Goal: Contribute content: Contribute content

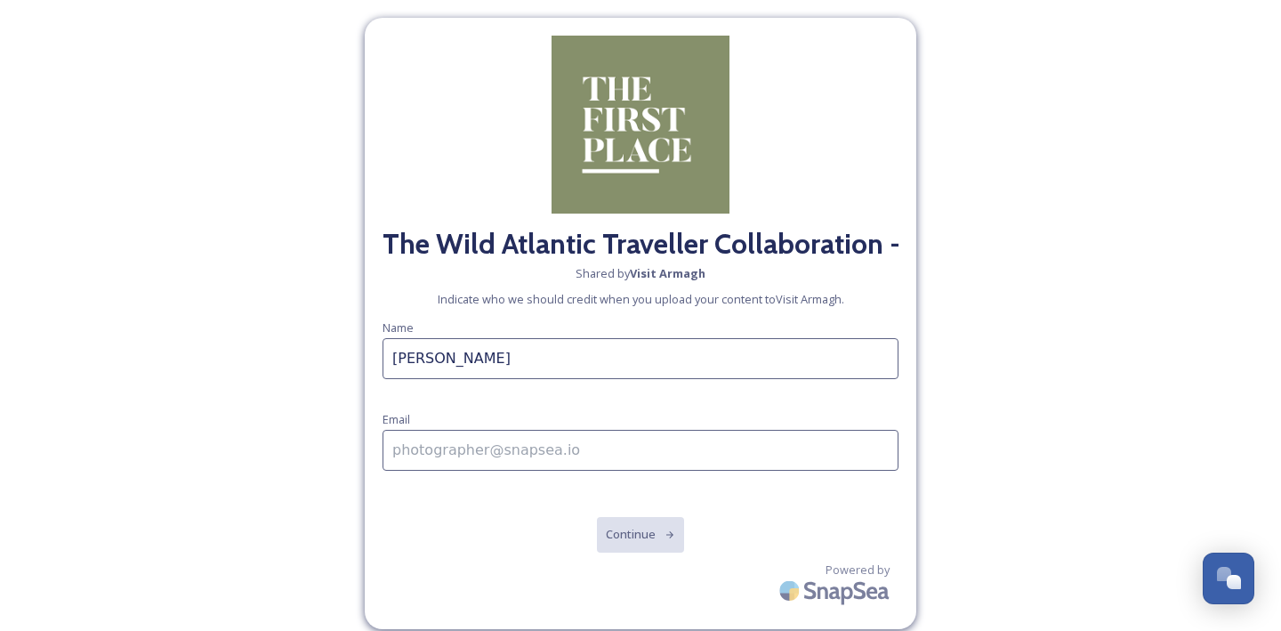
type input "[PERSON_NAME]"
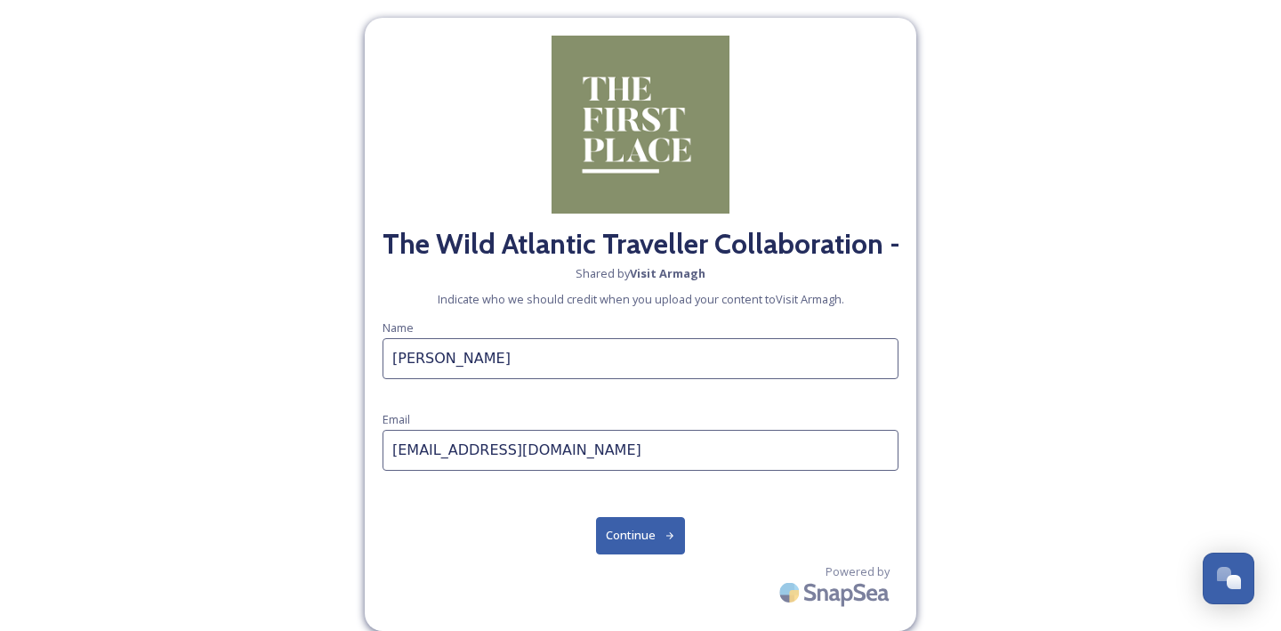
type input "[EMAIL_ADDRESS][DOMAIN_NAME]"
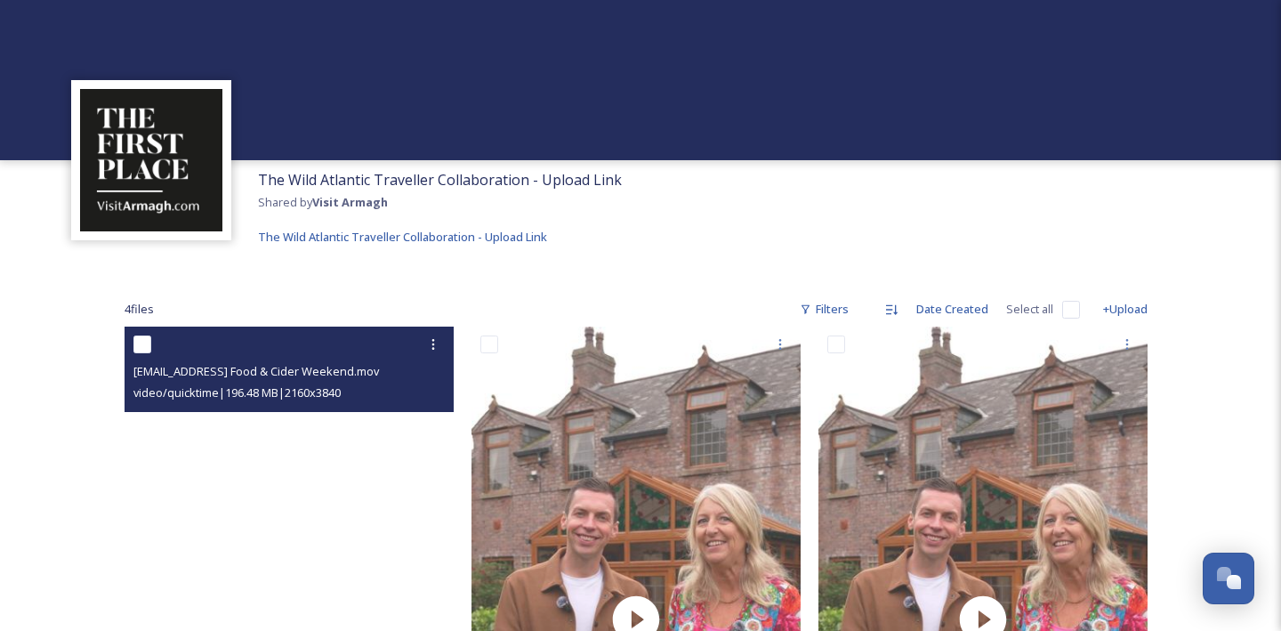
click at [311, 551] on video "thewildatlantictraveller@outlook.com-Armagh Food & Cider Weekend.mov" at bounding box center [289, 618] width 329 height 585
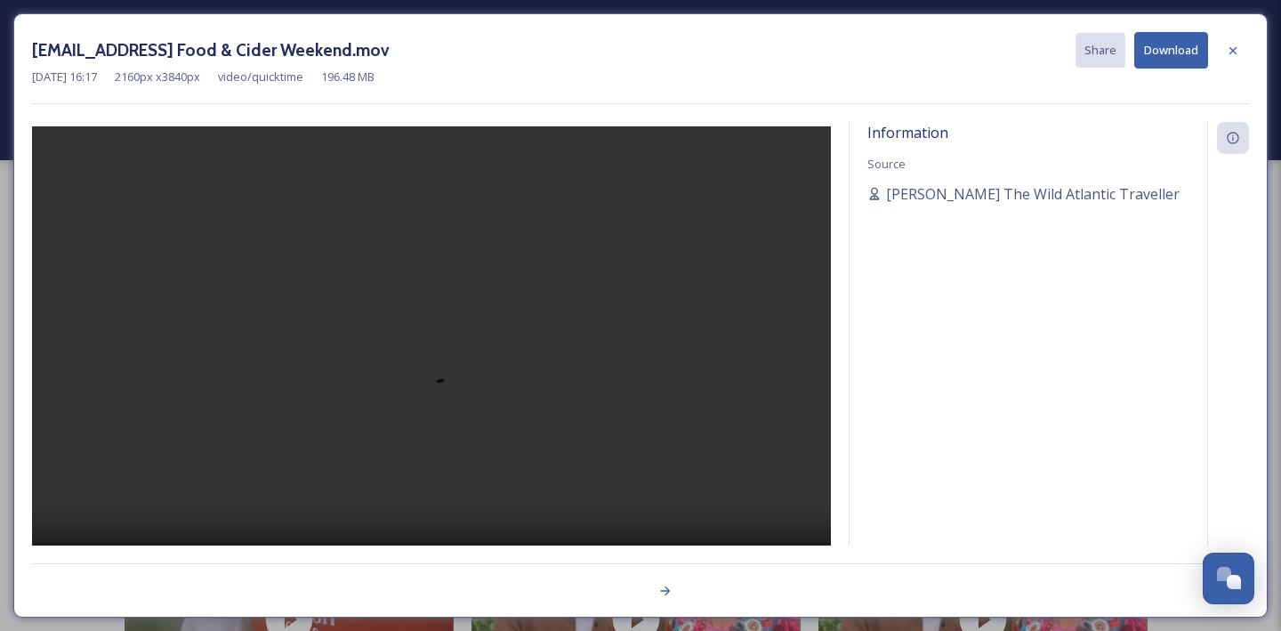
click at [434, 355] on video at bounding box center [431, 361] width 799 height 471
click at [1237, 53] on icon at bounding box center [1233, 51] width 14 height 14
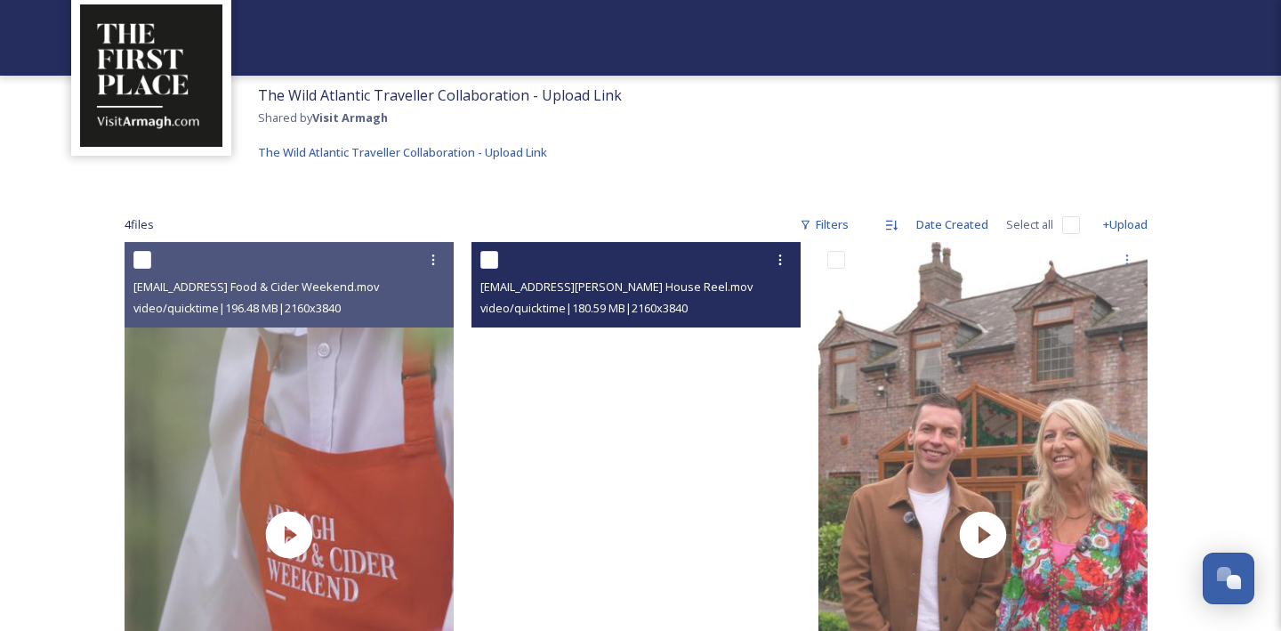
scroll to position [101, 0]
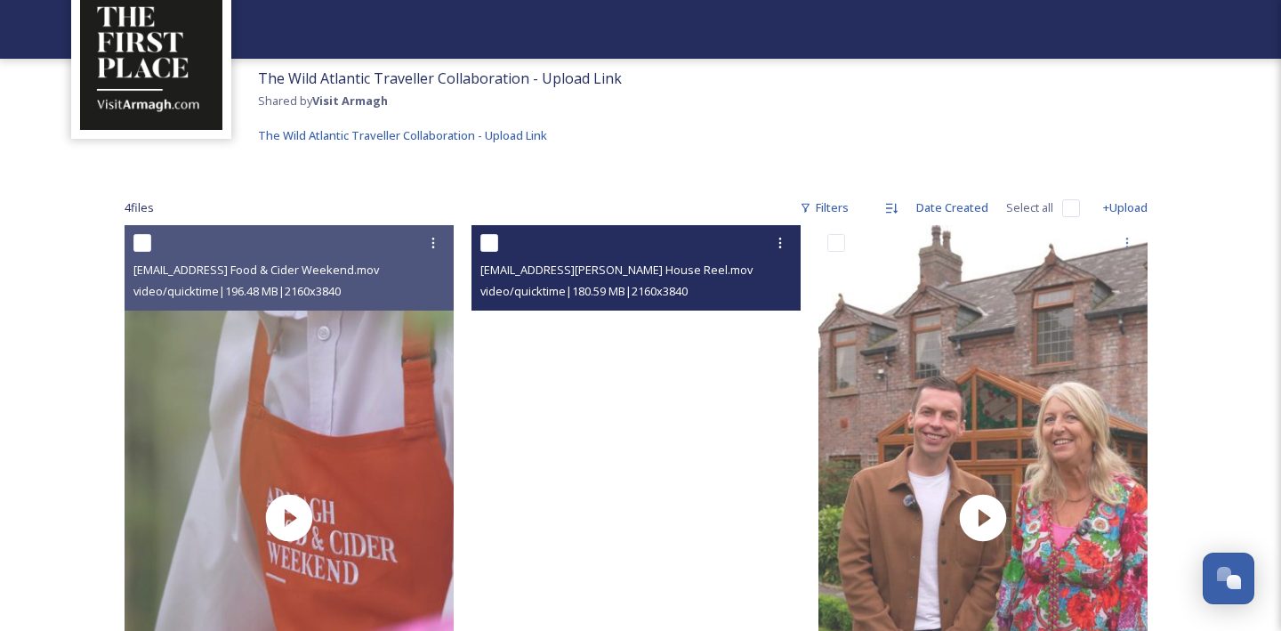
click at [725, 354] on video "thewildatlantictraveller@outlook.com-Blackwell House Reel.mov" at bounding box center [635, 517] width 329 height 585
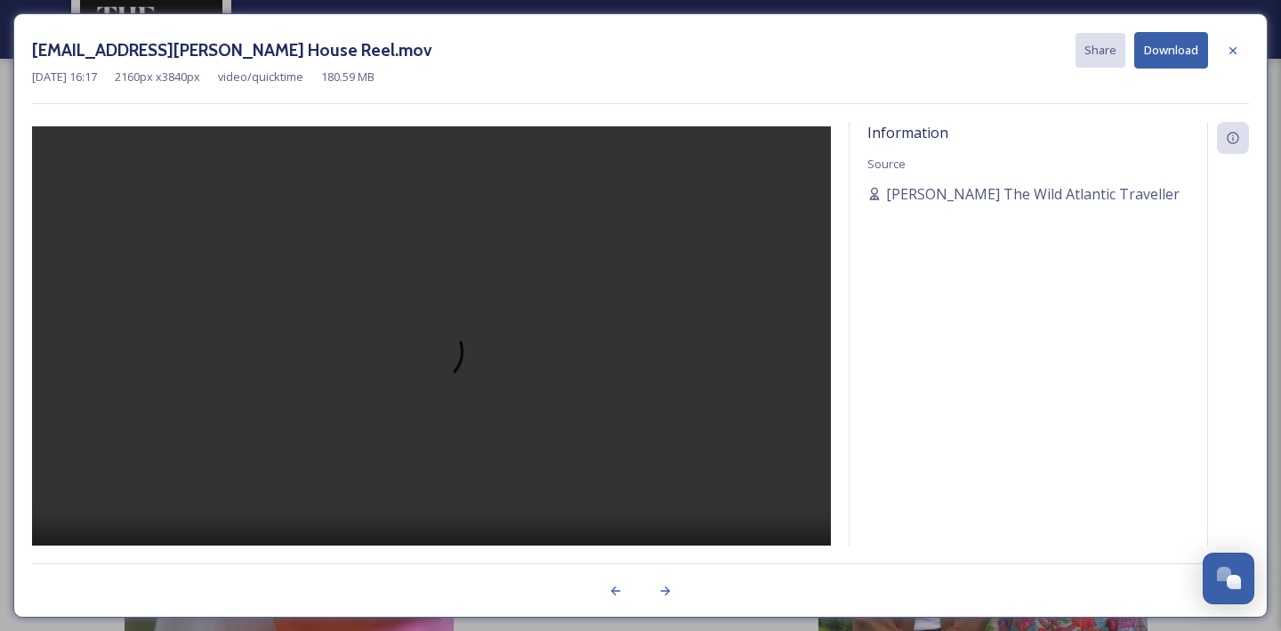
click at [422, 337] on video at bounding box center [431, 361] width 799 height 471
click at [1231, 52] on icon at bounding box center [1233, 51] width 14 height 14
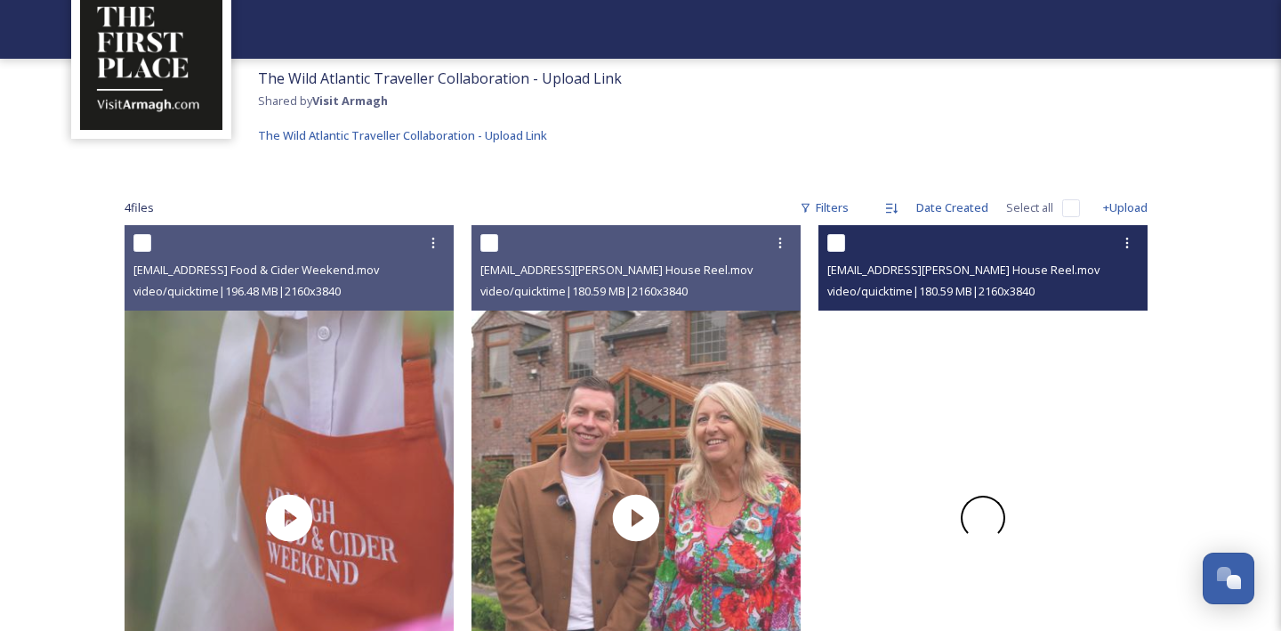
click at [981, 479] on video "thewildatlantictraveller@outlook.com-Blackwell House Reel.mov" at bounding box center [982, 517] width 329 height 585
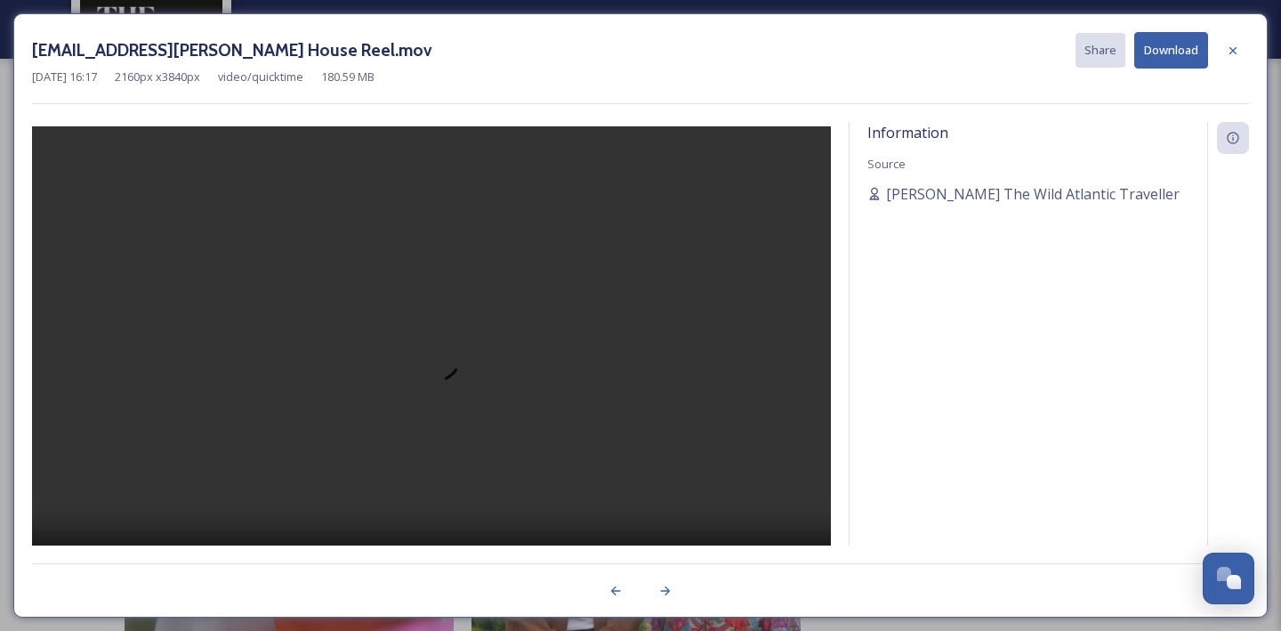
click at [470, 347] on video at bounding box center [431, 361] width 799 height 471
click at [1235, 51] on icon at bounding box center [1233, 51] width 14 height 14
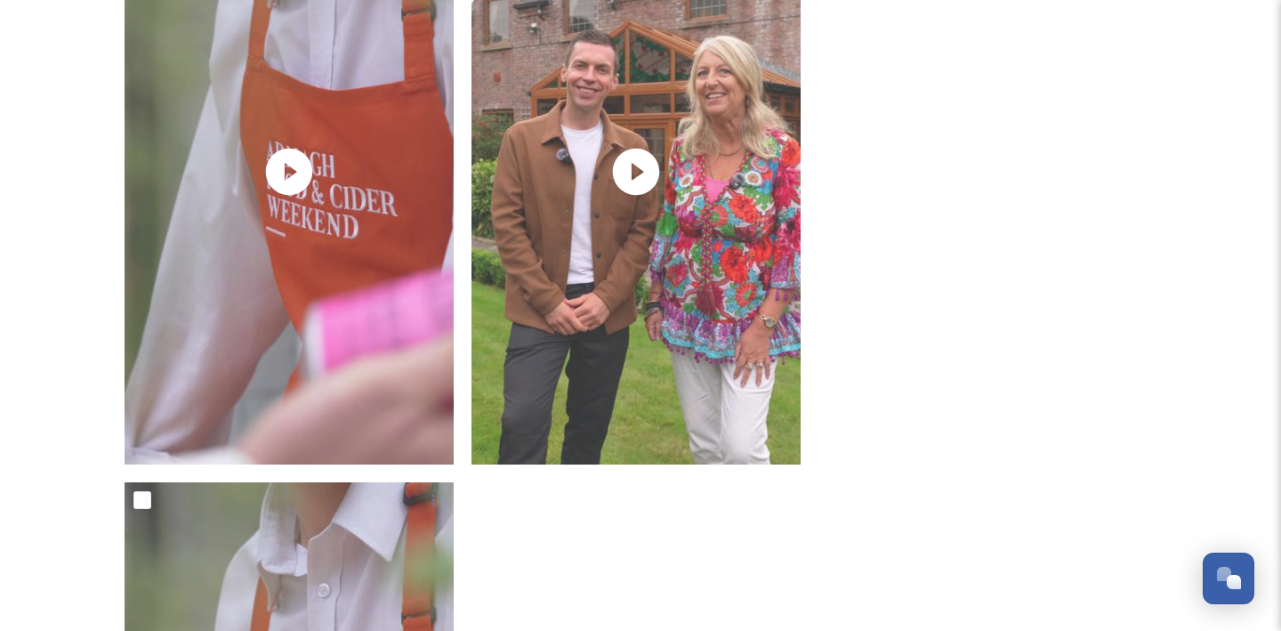
scroll to position [449, 0]
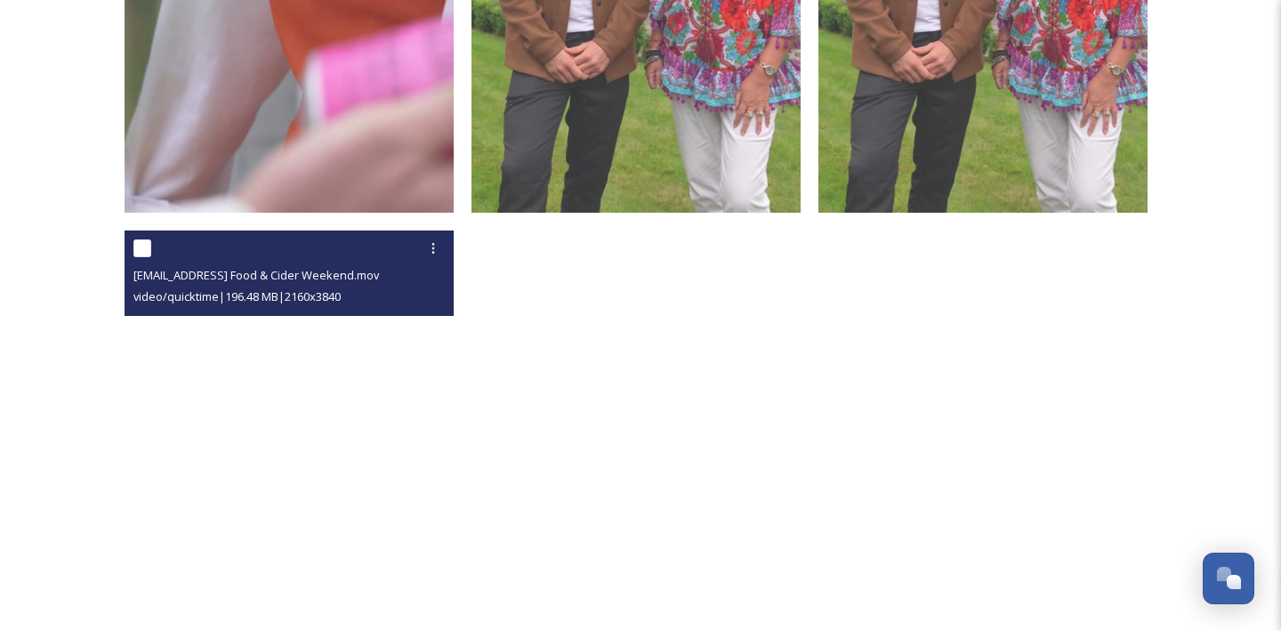
click at [297, 527] on video "thewildatlantictraveller@outlook.com-Armagh Food & Cider Weekend.mov" at bounding box center [289, 522] width 329 height 585
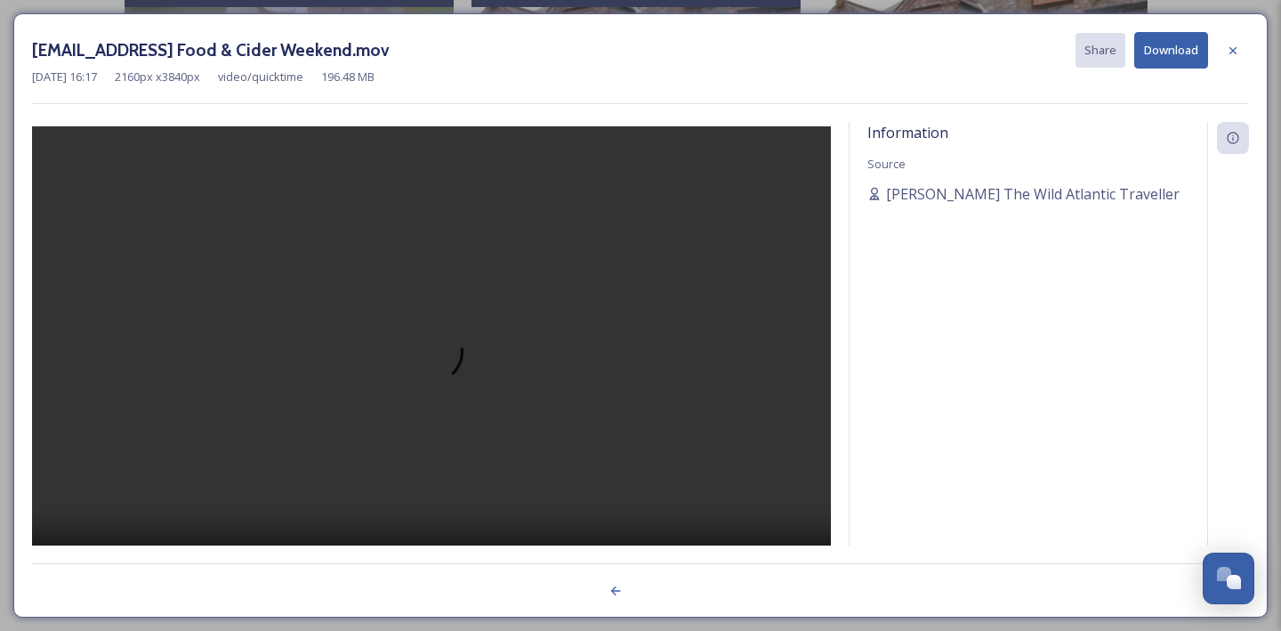
click at [431, 352] on video at bounding box center [431, 361] width 799 height 471
click at [1236, 46] on icon at bounding box center [1233, 51] width 14 height 14
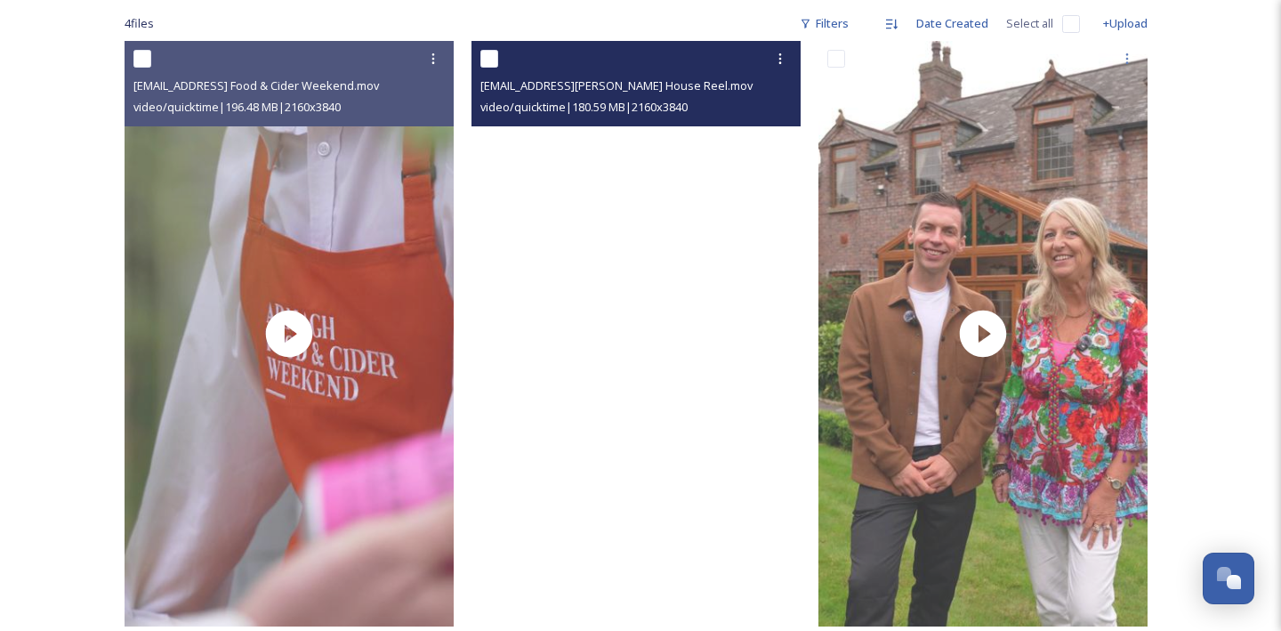
scroll to position [284, 0]
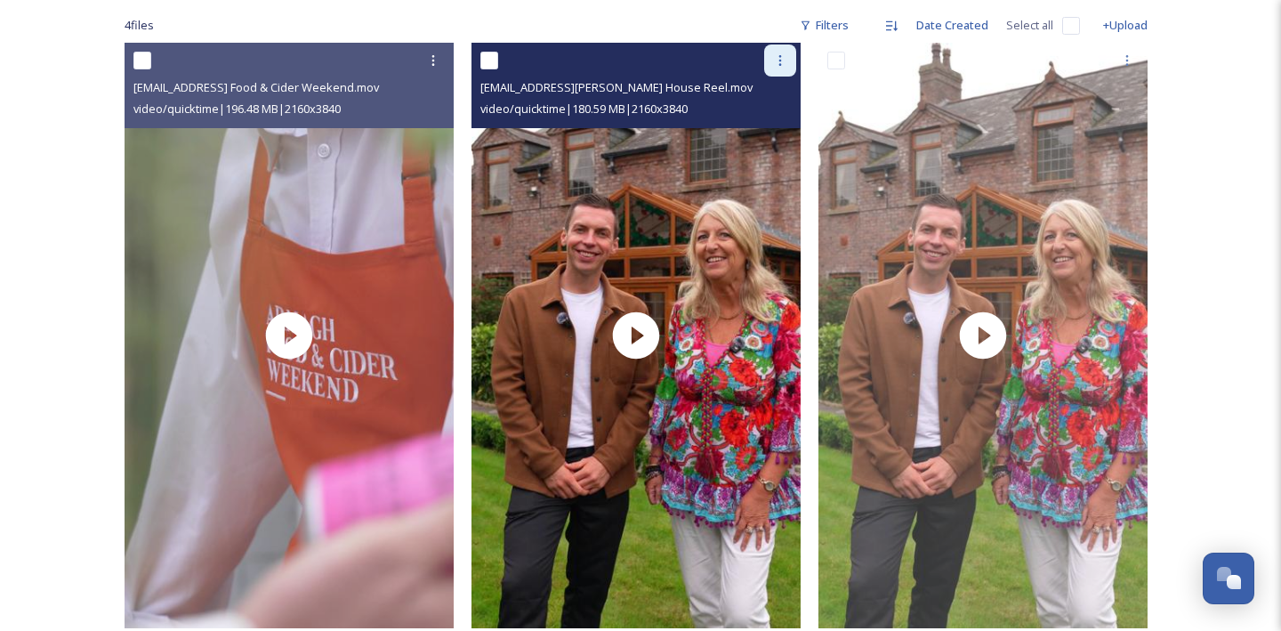
click at [778, 60] on icon at bounding box center [780, 60] width 14 height 14
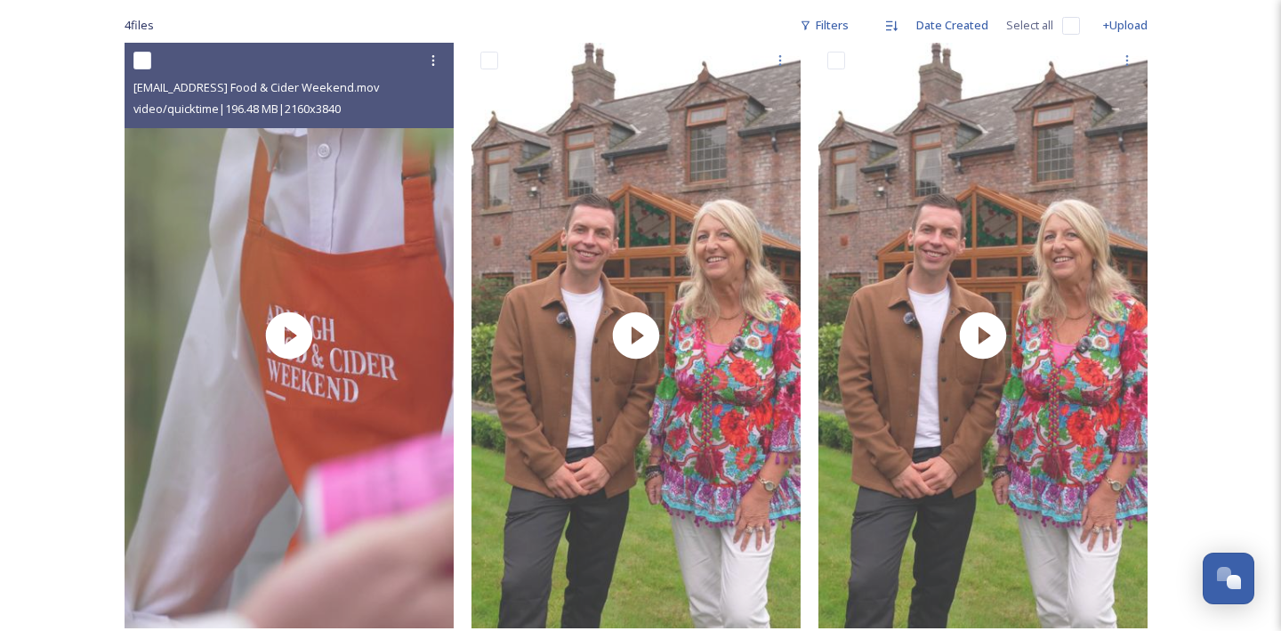
click at [1204, 165] on div "The Wild Atlantic Traveller Collaboration - Upload Link Shared by Visit Armagh …" at bounding box center [640, 535] width 1281 height 1639
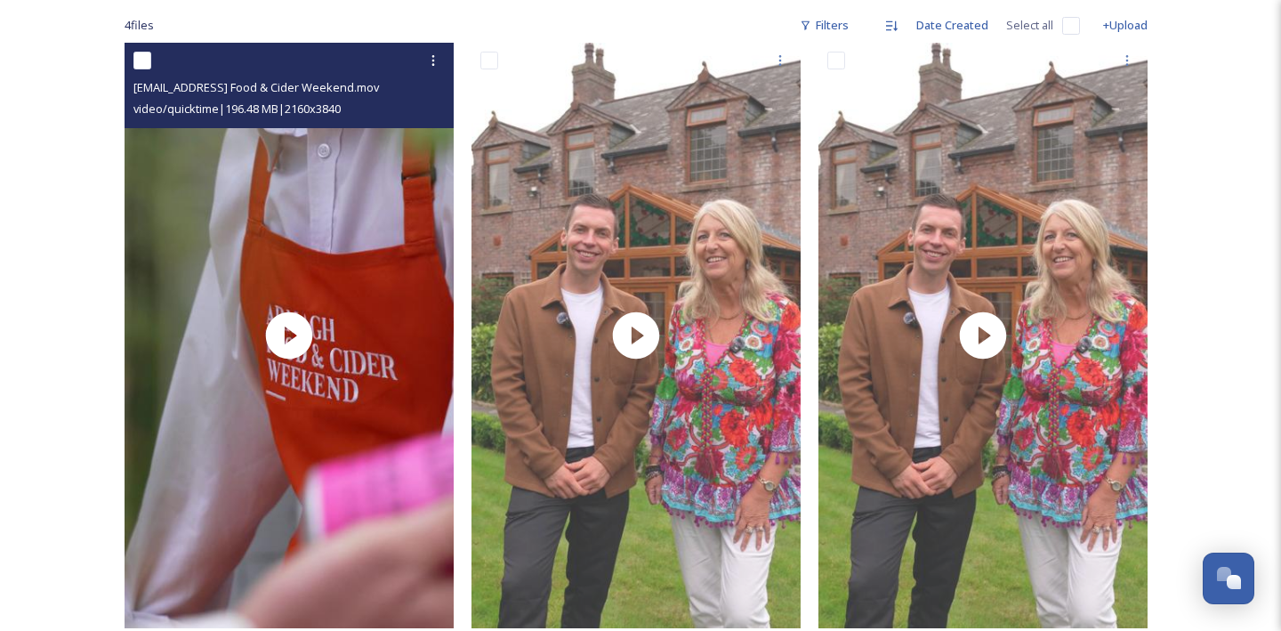
click at [151, 60] on div at bounding box center [291, 60] width 316 height 32
click at [145, 60] on input "checkbox" at bounding box center [142, 61] width 18 height 18
checkbox input "true"
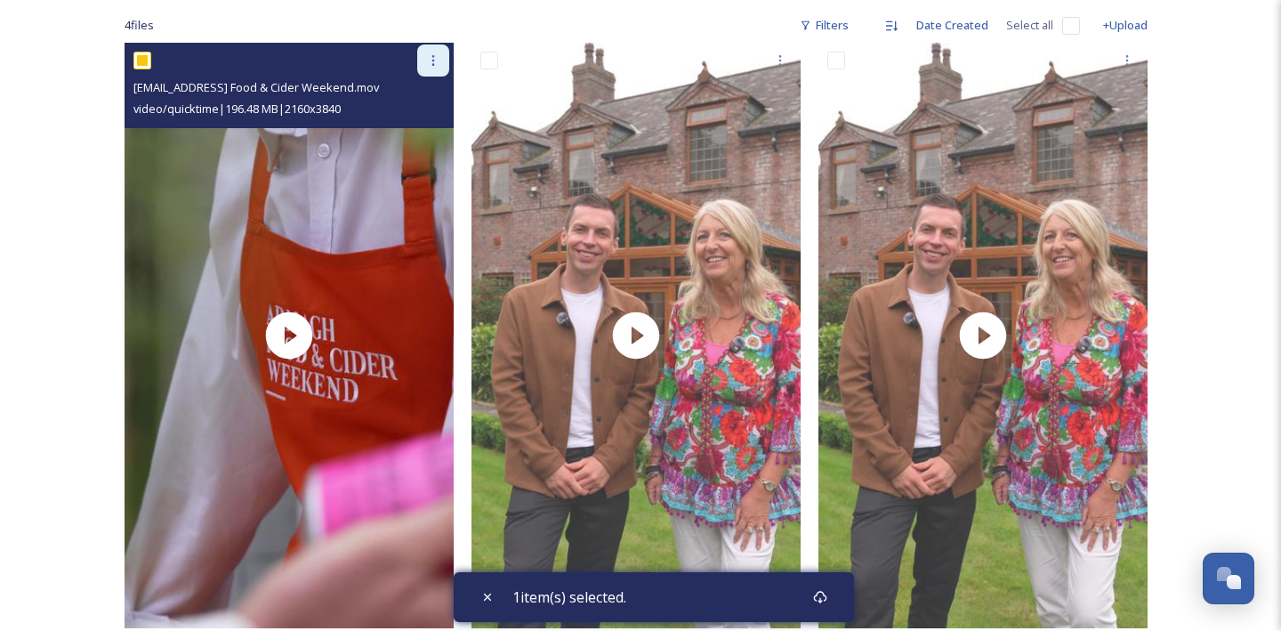
click at [429, 61] on icon at bounding box center [433, 60] width 14 height 14
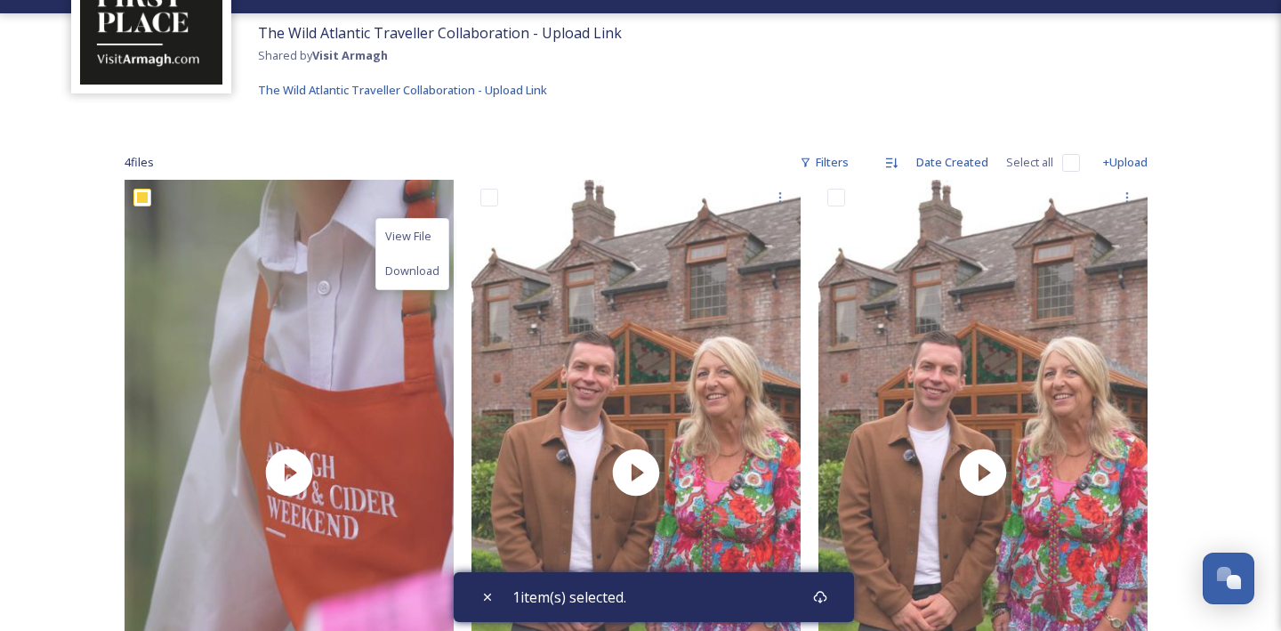
scroll to position [149, 0]
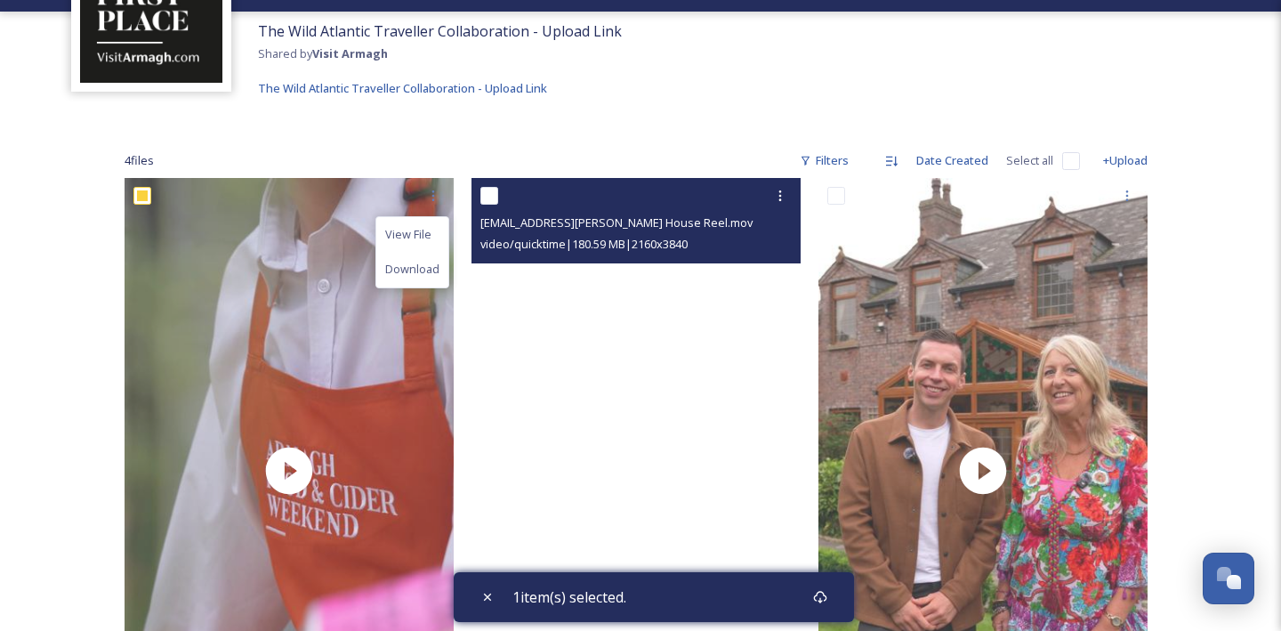
click at [640, 449] on video "thewildatlantictraveller@outlook.com-Blackwell House Reel.mov" at bounding box center [635, 470] width 329 height 585
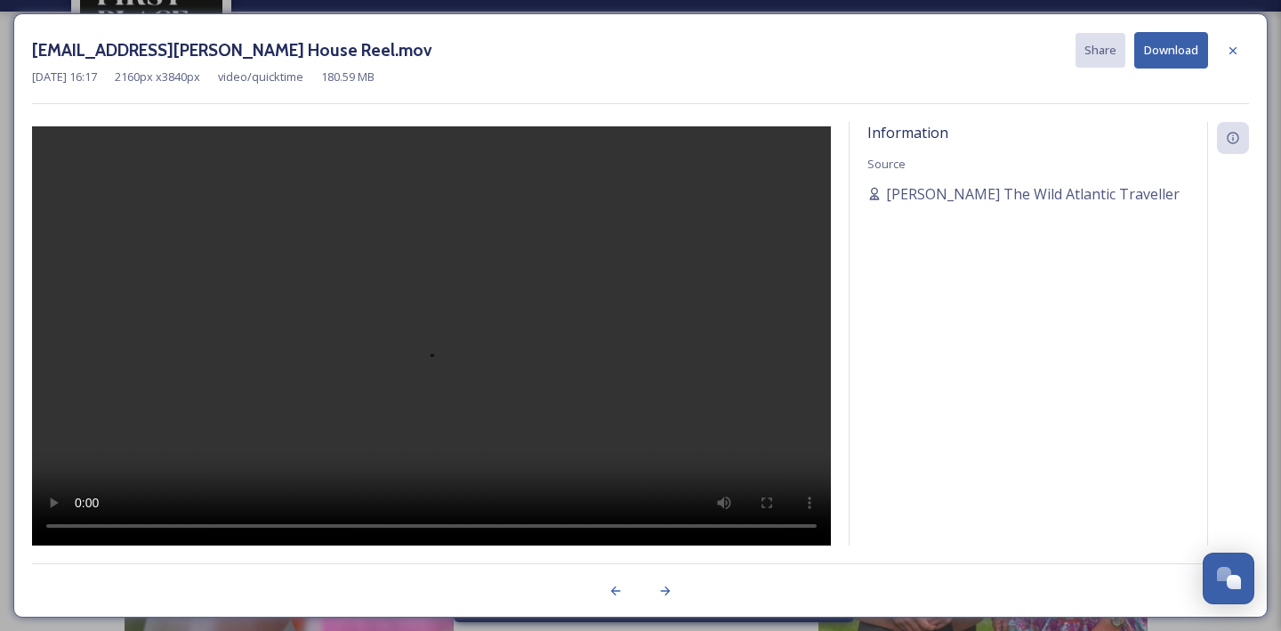
click at [640, 449] on div at bounding box center [431, 333] width 799 height 423
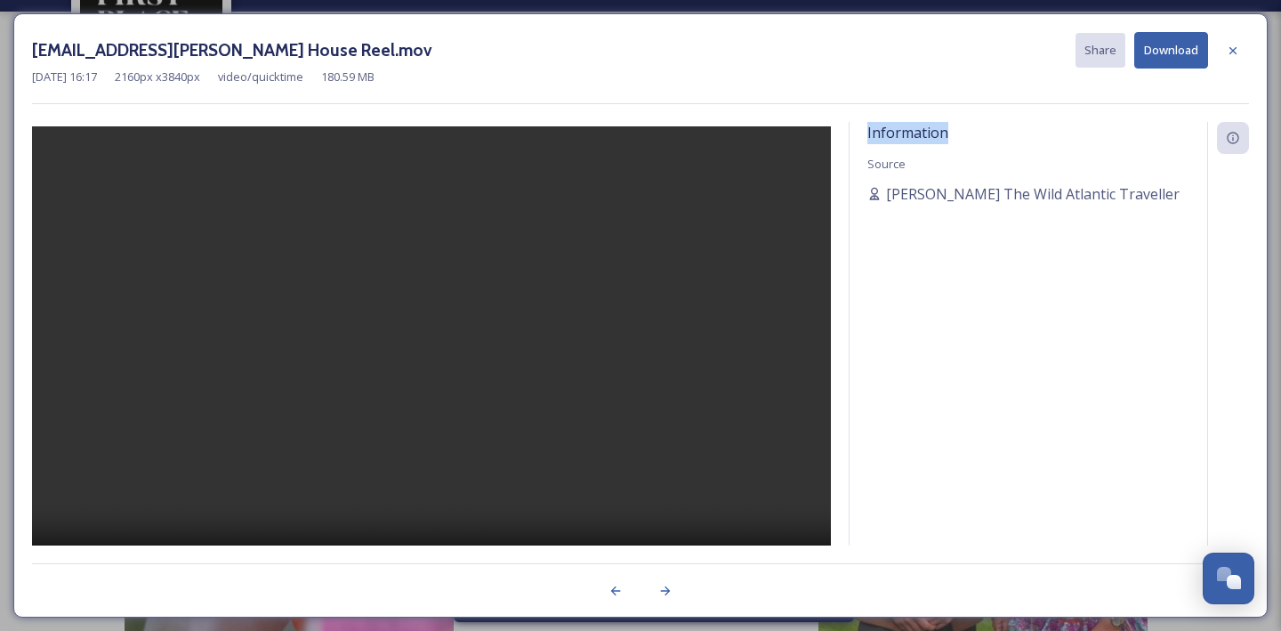
click at [425, 379] on video at bounding box center [431, 361] width 799 height 471
click at [418, 334] on video at bounding box center [431, 361] width 799 height 471
click at [623, 584] on div at bounding box center [616, 591] width 32 height 32
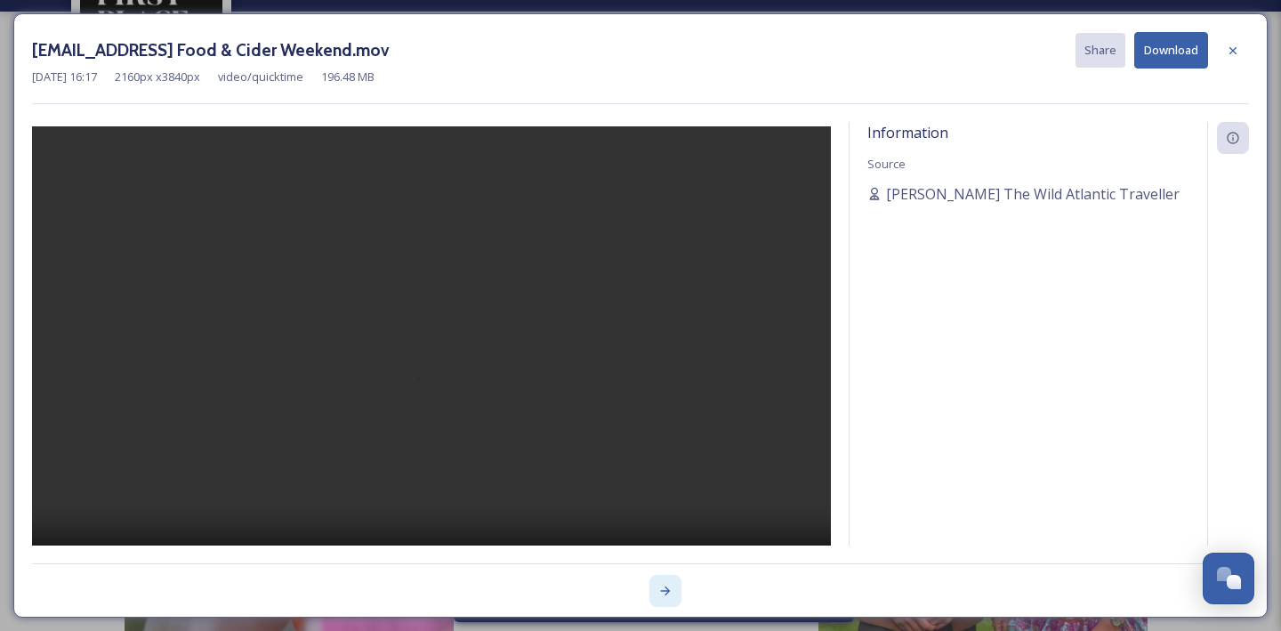
click at [664, 595] on icon at bounding box center [665, 591] width 14 height 14
click at [1226, 49] on icon at bounding box center [1233, 51] width 14 height 14
